Goal: Navigation & Orientation: Go to known website

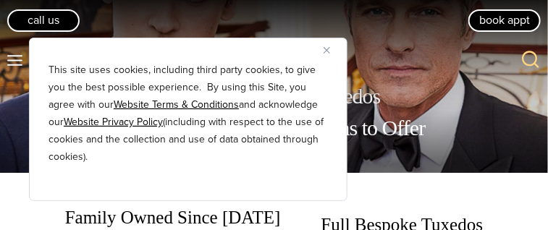
click at [323, 51] on img "Close" at bounding box center [326, 50] width 7 height 7
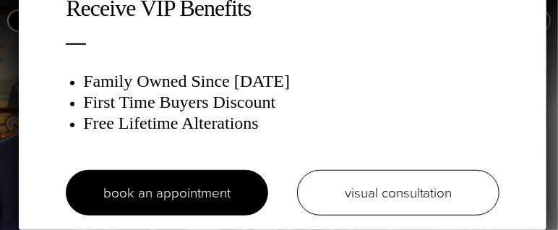
scroll to position [255, 0]
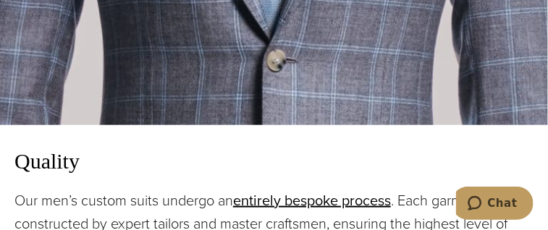
scroll to position [1591, 0]
